Goal: Task Accomplishment & Management: Manage account settings

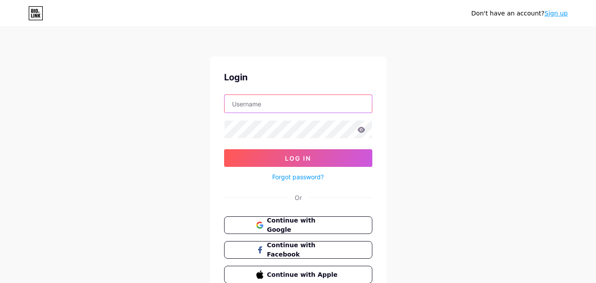
click at [314, 97] on input "text" at bounding box center [298, 104] width 147 height 18
type input "[EMAIL_ADDRESS][DOMAIN_NAME]"
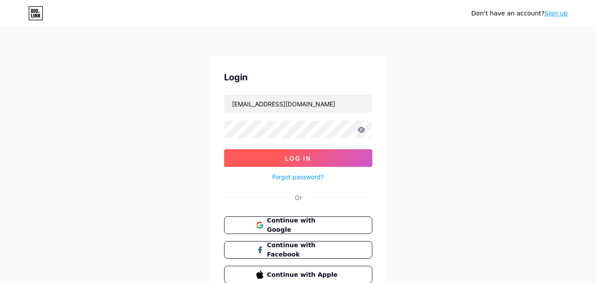
click at [294, 157] on span "Log In" at bounding box center [298, 158] width 26 height 8
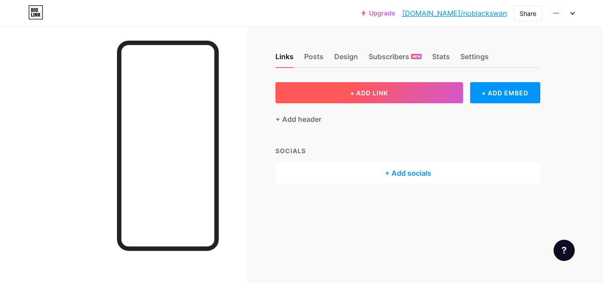
click at [431, 96] on button "+ ADD LINK" at bounding box center [369, 92] width 188 height 21
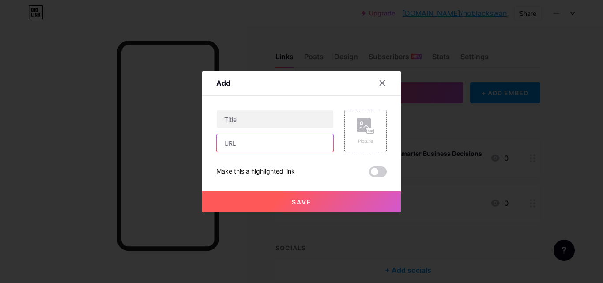
click at [255, 140] on input "text" at bounding box center [275, 143] width 117 height 18
paste input "[URL][DOMAIN_NAME]"
type input "[URL][DOMAIN_NAME]"
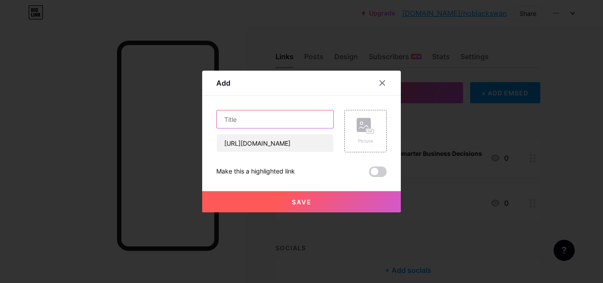
click at [248, 120] on input "text" at bounding box center [275, 119] width 117 height 18
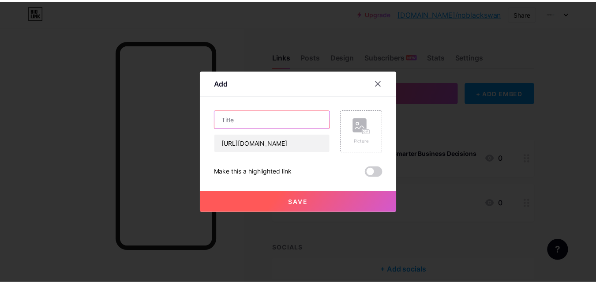
scroll to position [0, 0]
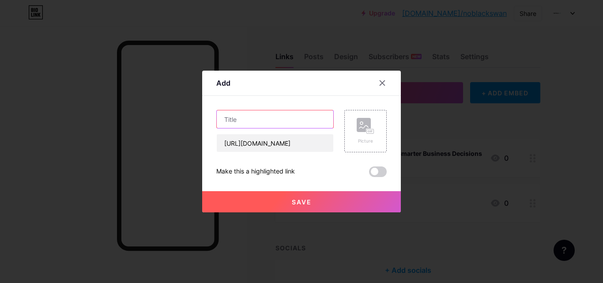
paste input "AI Consulting Services"
type input "AI Consulting Services"
click at [292, 200] on span "Save" at bounding box center [302, 202] width 20 height 8
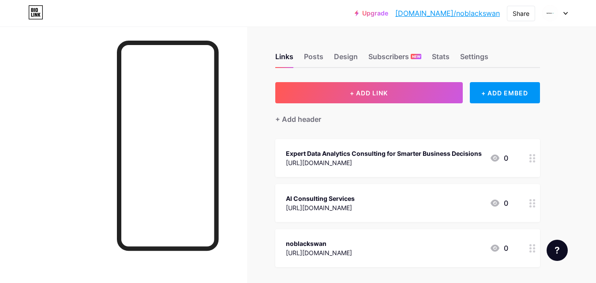
click at [477, 15] on link "[DOMAIN_NAME]/noblackswan" at bounding box center [447, 13] width 105 height 11
